Goal: Check status

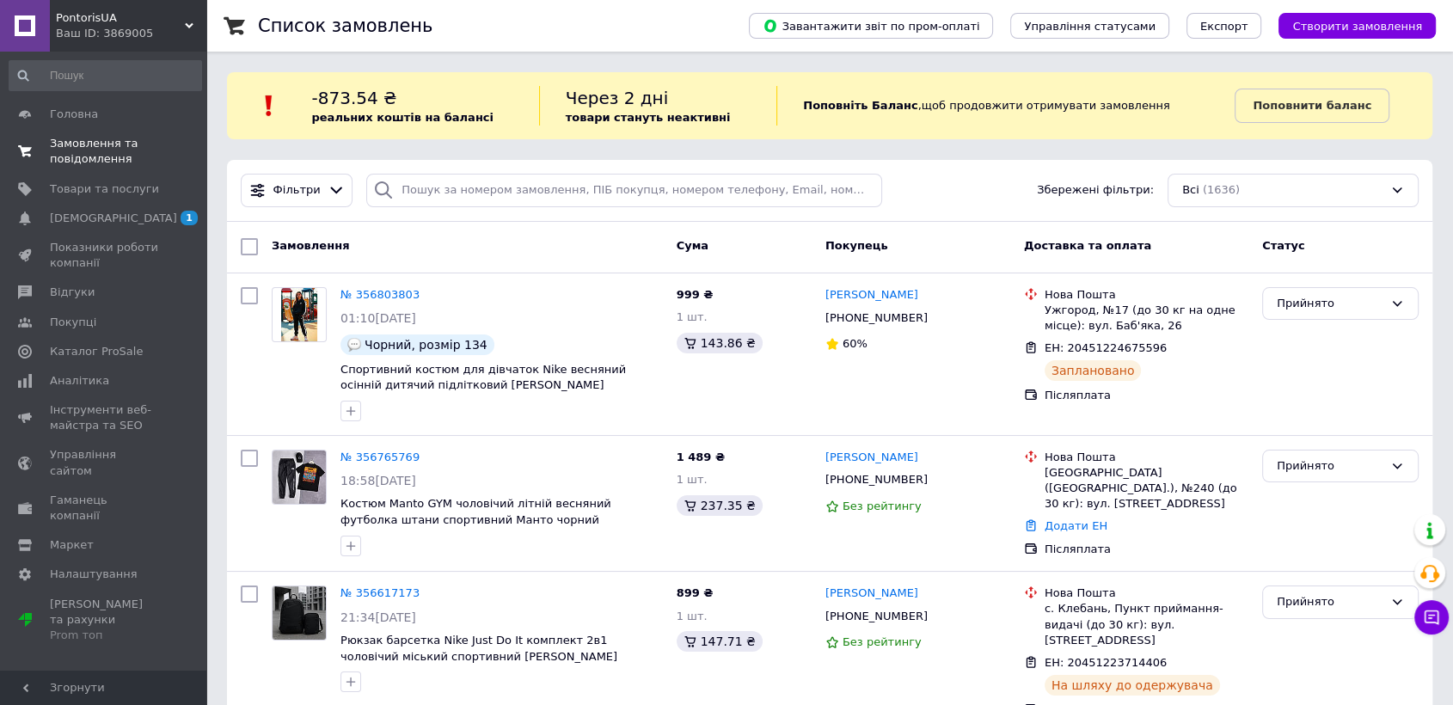
click at [98, 155] on span "Замовлення та повідомлення" at bounding box center [104, 151] width 109 height 31
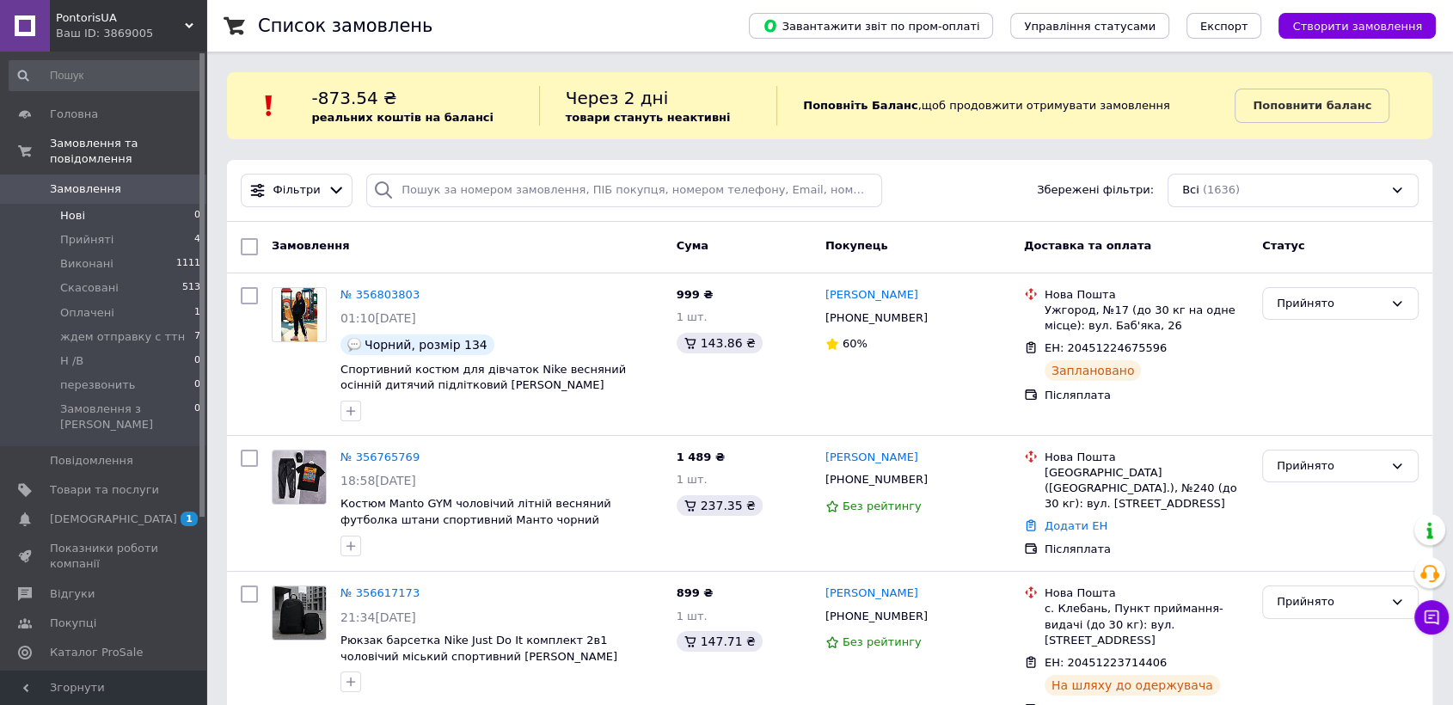
click at [106, 206] on li "Нові 0" at bounding box center [105, 216] width 211 height 24
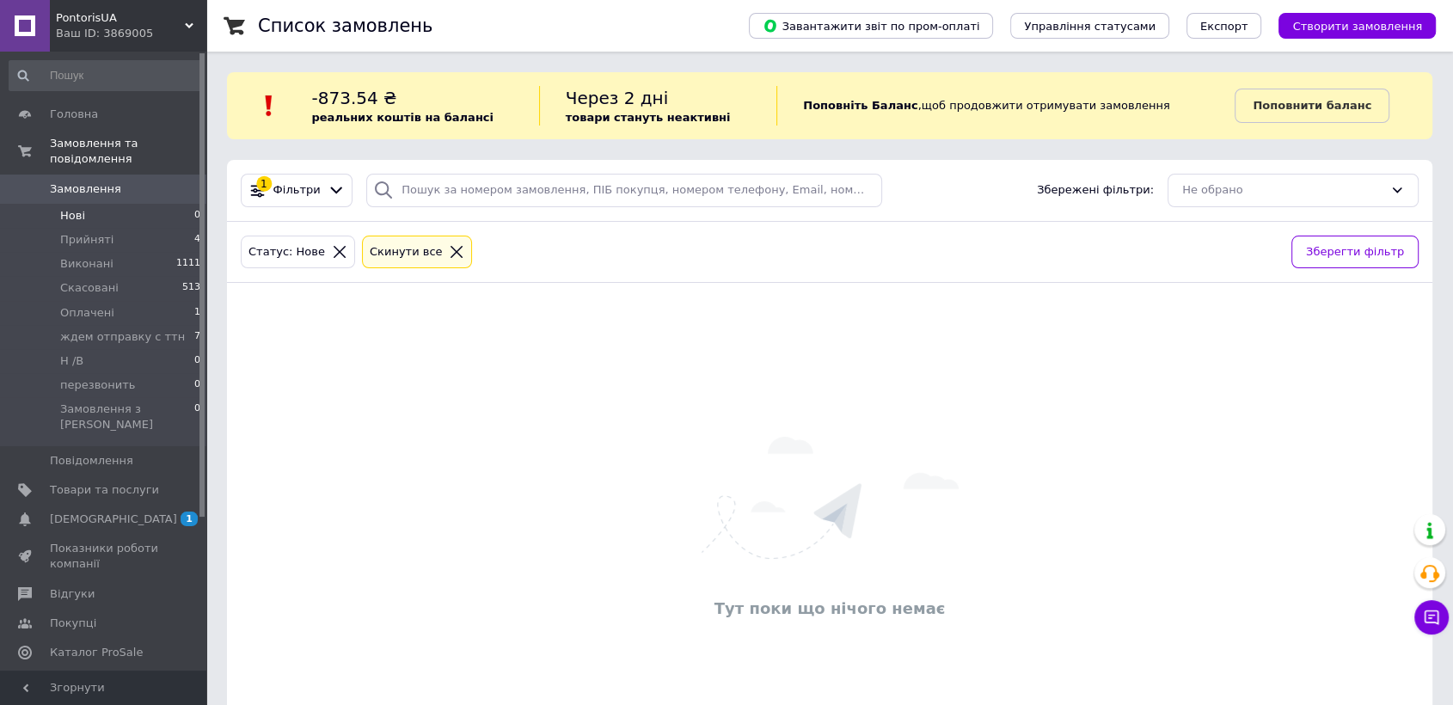
click at [163, 204] on li "Нові 0" at bounding box center [105, 216] width 211 height 24
click at [165, 204] on li "Нові 0" at bounding box center [105, 216] width 211 height 24
click at [142, 512] on span "[DEMOGRAPHIC_DATA]" at bounding box center [104, 519] width 109 height 15
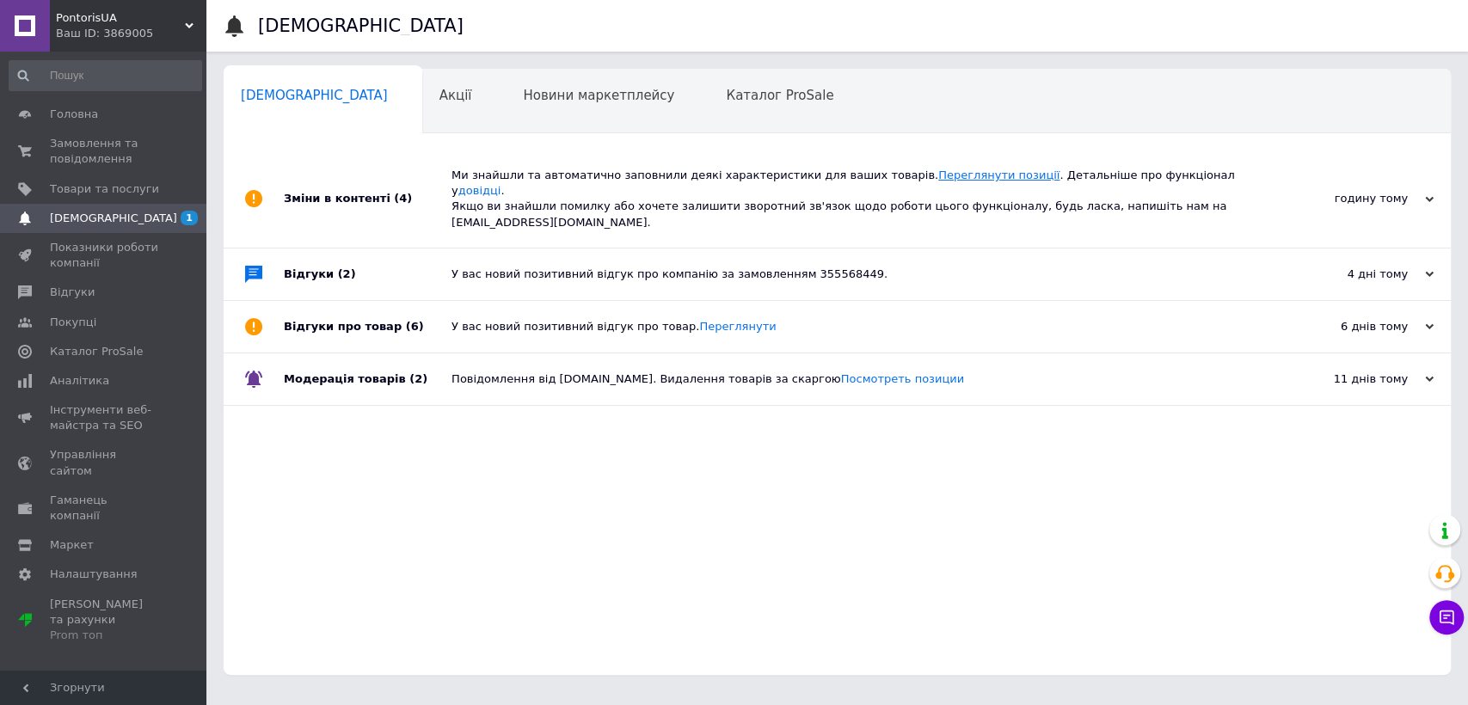
click at [938, 175] on link "Переглянути позиції" at bounding box center [998, 175] width 121 height 13
